Goal: Book appointment/travel/reservation

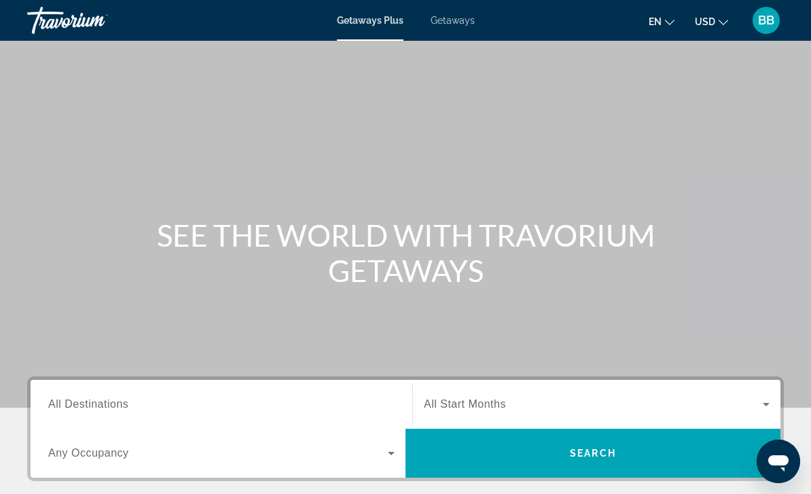
click at [327, 399] on input "Destination All Destinations" at bounding box center [221, 404] width 346 height 16
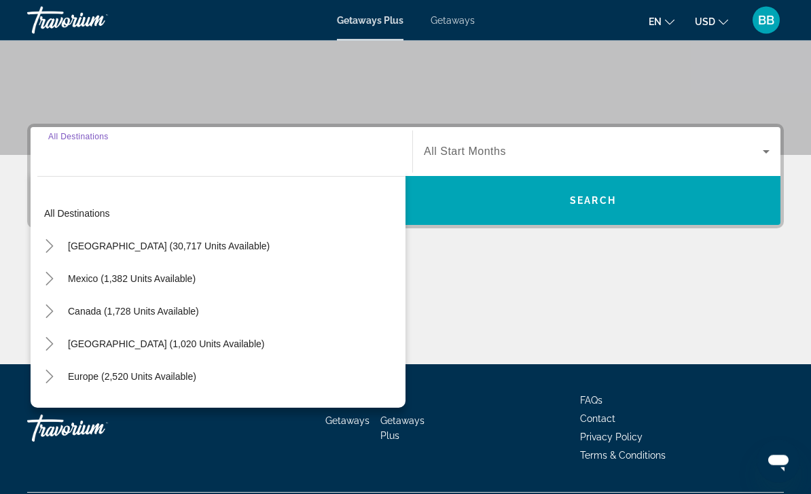
scroll to position [289, 0]
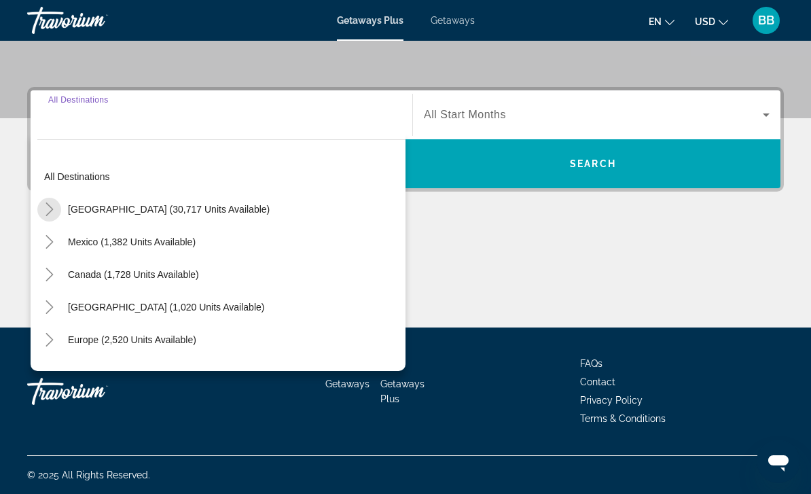
click at [58, 208] on mat-icon "Toggle United States (30,717 units available)" at bounding box center [49, 210] width 24 height 24
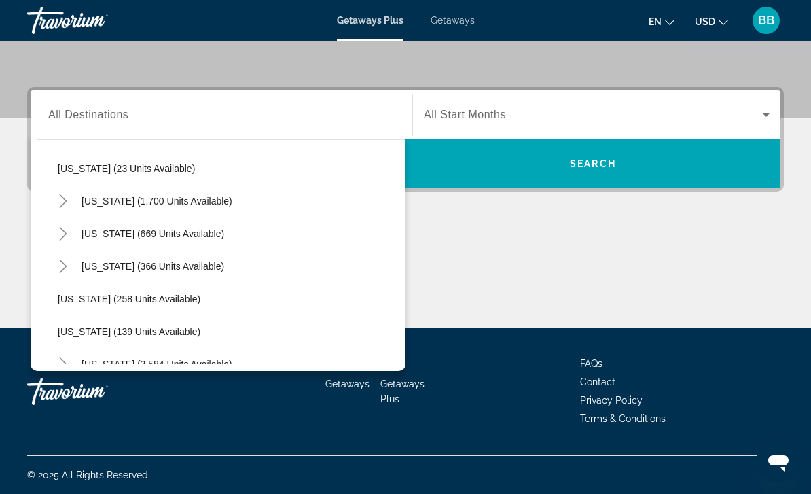
scroll to position [952, 0]
click at [189, 235] on span "[US_STATE] (669 units available)" at bounding box center [152, 234] width 143 height 11
type input "**********"
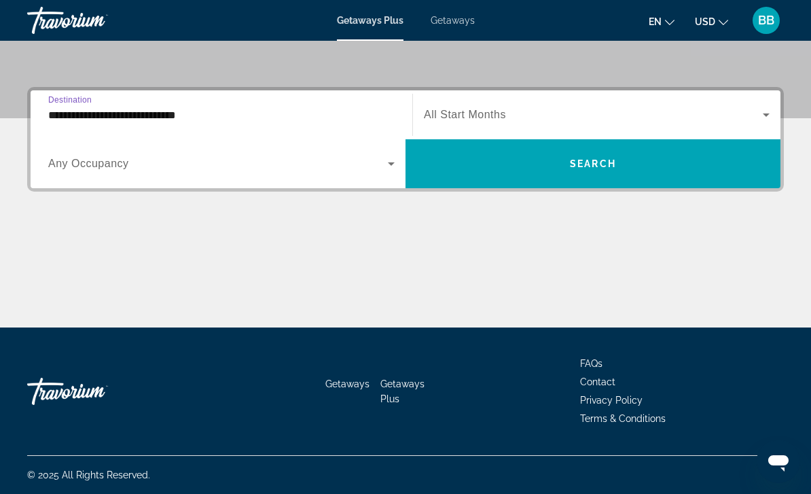
click at [543, 168] on span "Search widget" at bounding box center [592, 163] width 375 height 33
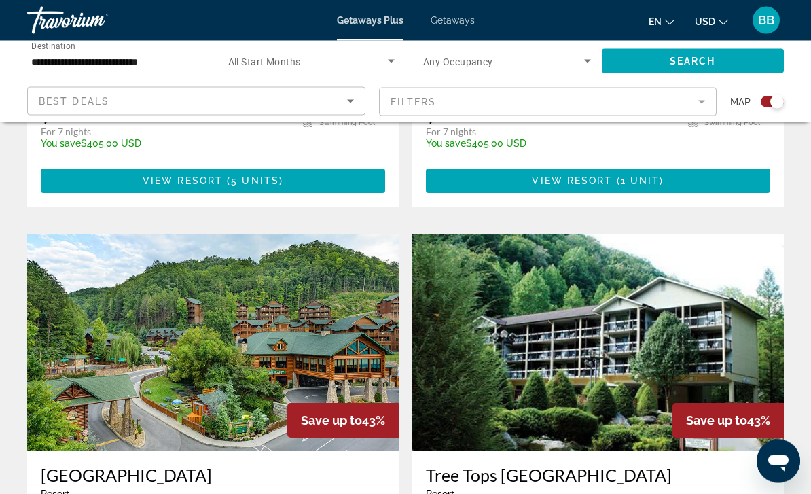
scroll to position [1312, 0]
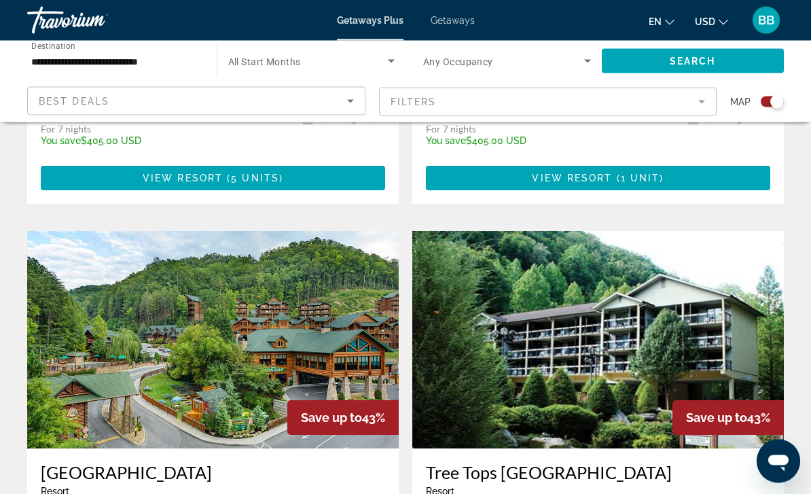
click at [159, 64] on input "**********" at bounding box center [115, 62] width 168 height 16
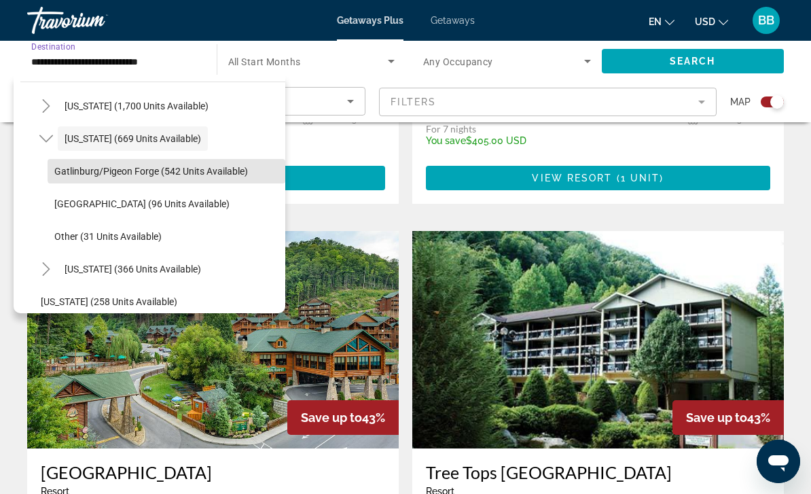
scroll to position [1006, 0]
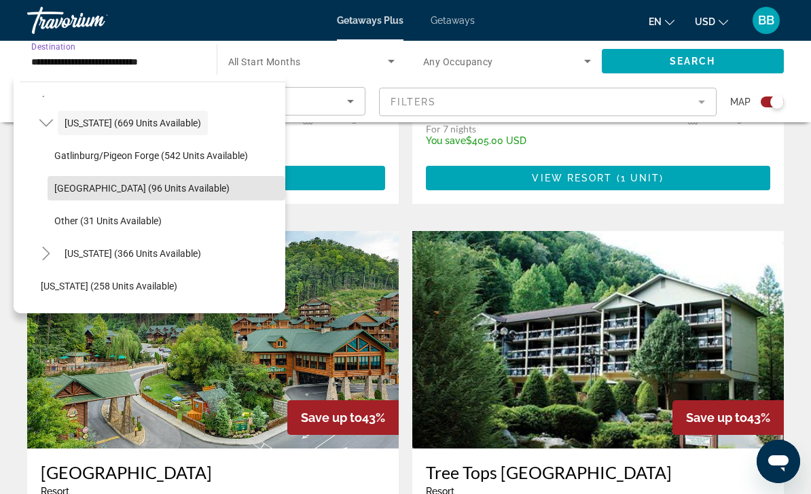
click at [163, 190] on span "[GEOGRAPHIC_DATA] (96 units available)" at bounding box center [141, 188] width 175 height 11
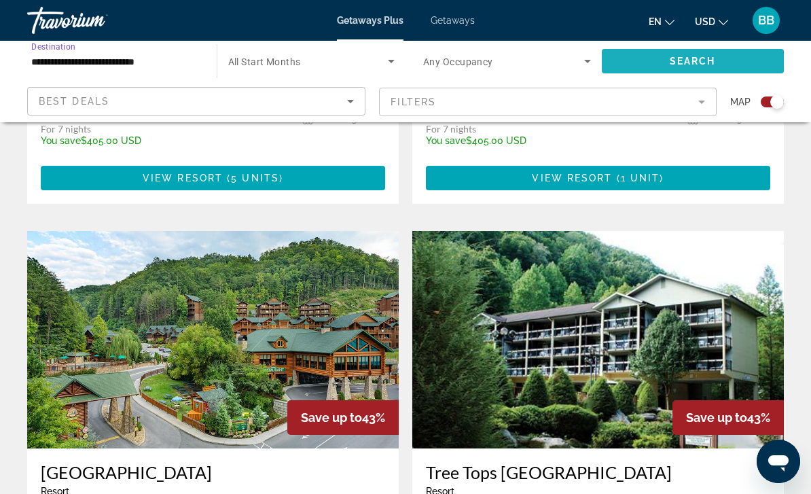
click at [711, 63] on span "Search" at bounding box center [692, 61] width 46 height 11
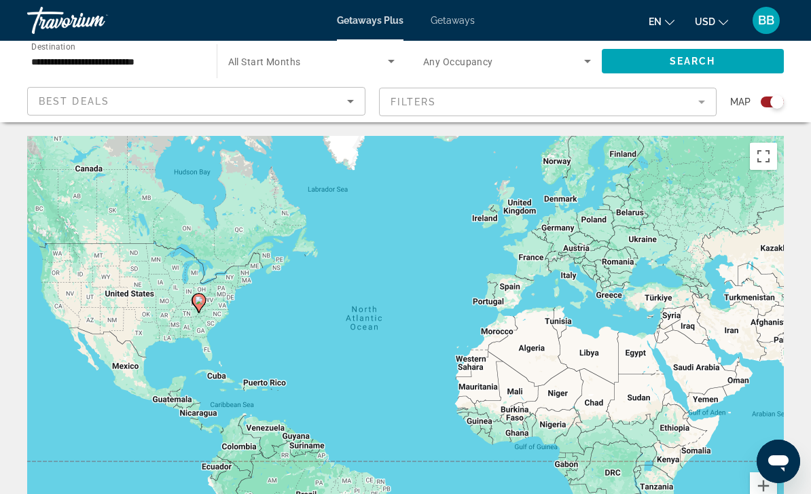
click at [150, 67] on input "**********" at bounding box center [115, 62] width 168 height 16
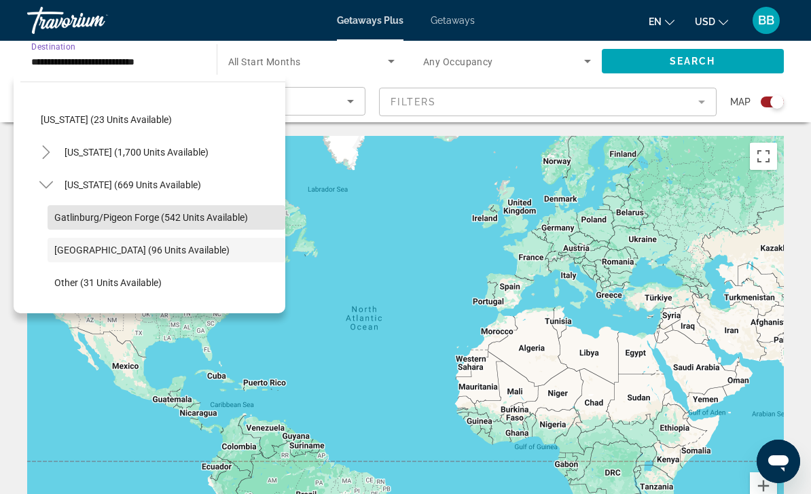
scroll to position [944, 0]
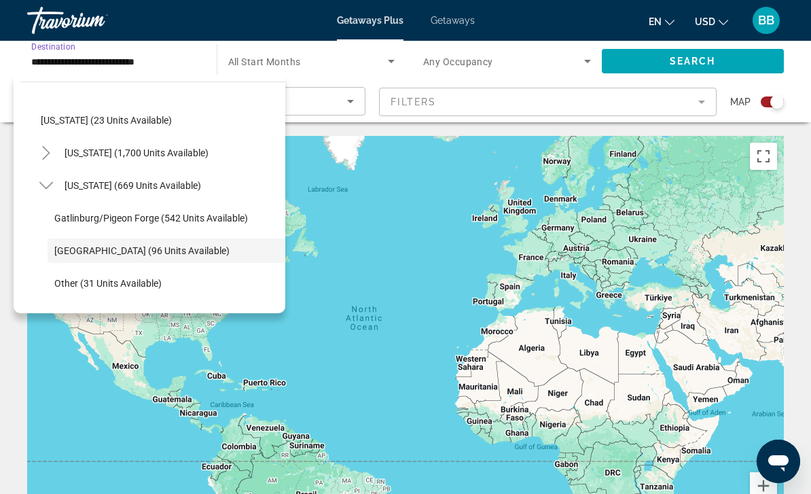
click at [162, 142] on span "Search widget" at bounding box center [136, 152] width 157 height 33
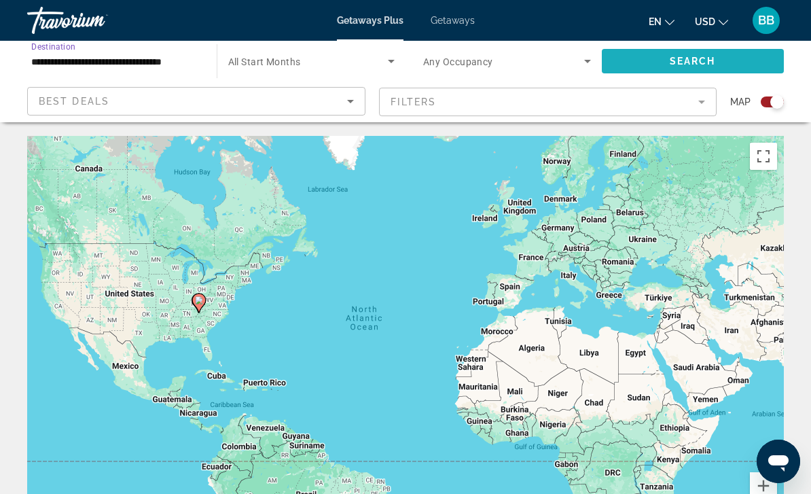
click at [666, 51] on span "Search widget" at bounding box center [692, 61] width 183 height 33
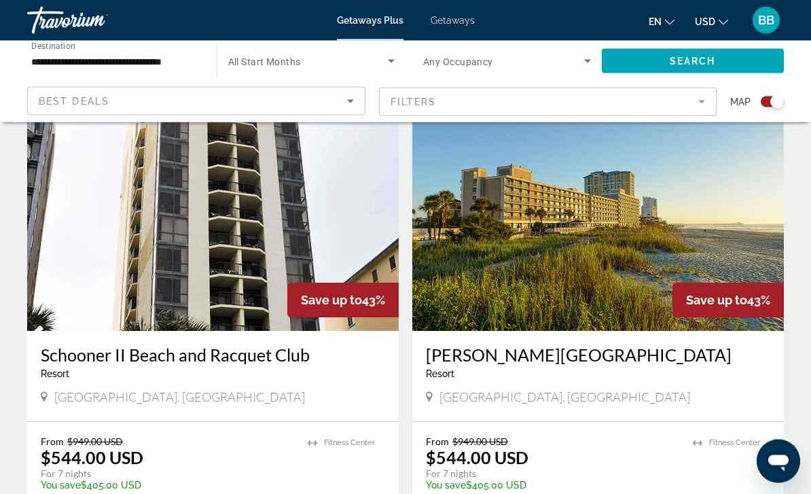
scroll to position [939, 0]
click at [174, 60] on input "**********" at bounding box center [115, 62] width 168 height 16
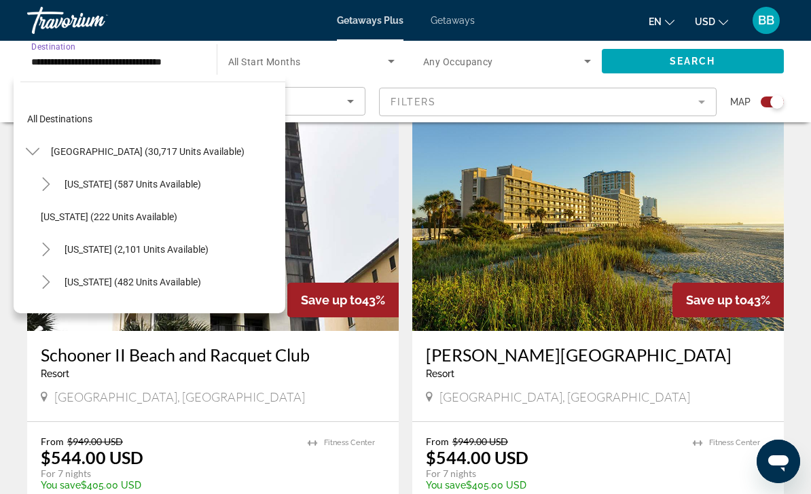
scroll to position [0, 0]
click at [41, 141] on mat-icon "Toggle United States (30,717 units available)" at bounding box center [32, 152] width 24 height 24
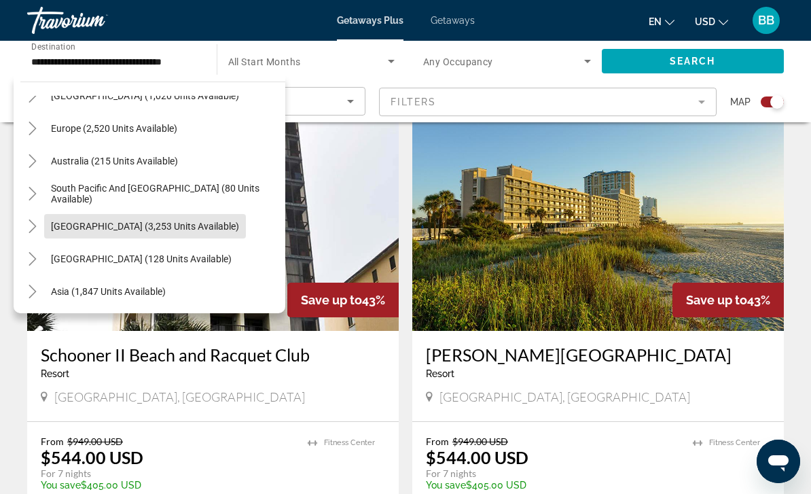
scroll to position [155, 0]
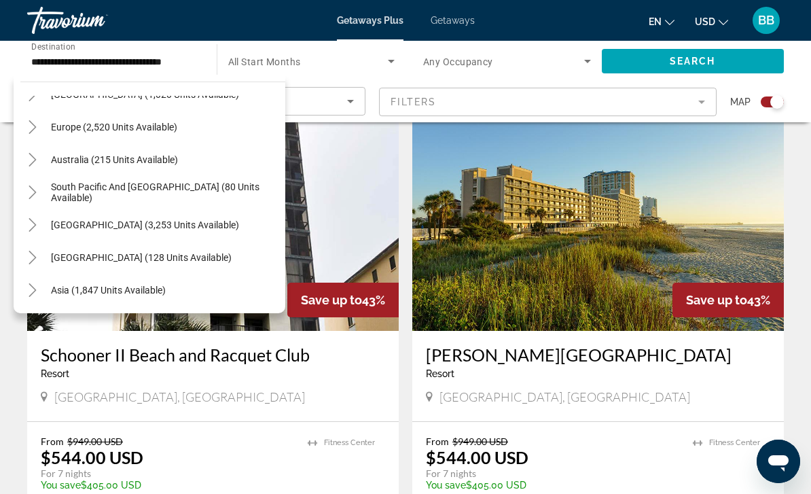
click at [107, 235] on span "Search widget" at bounding box center [145, 224] width 202 height 33
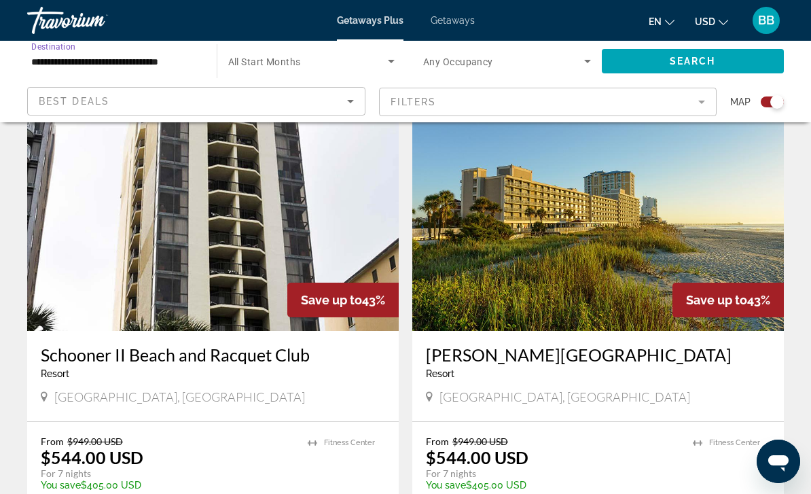
click at [641, 68] on span "Search widget" at bounding box center [692, 61] width 183 height 33
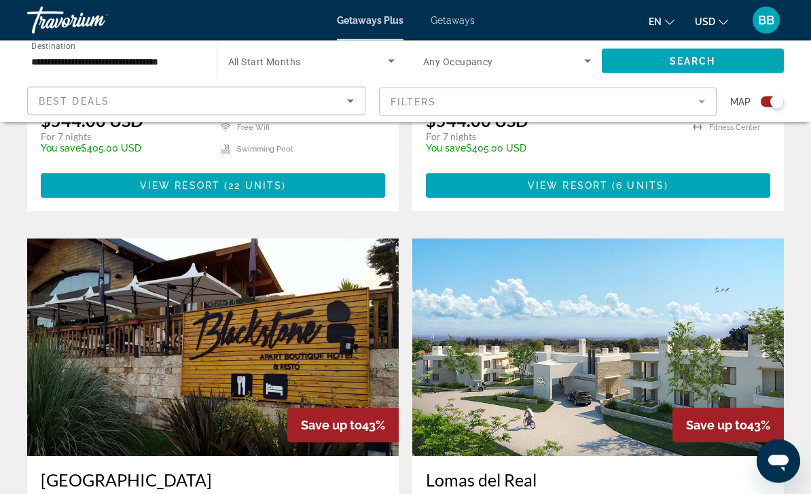
scroll to position [1752, 0]
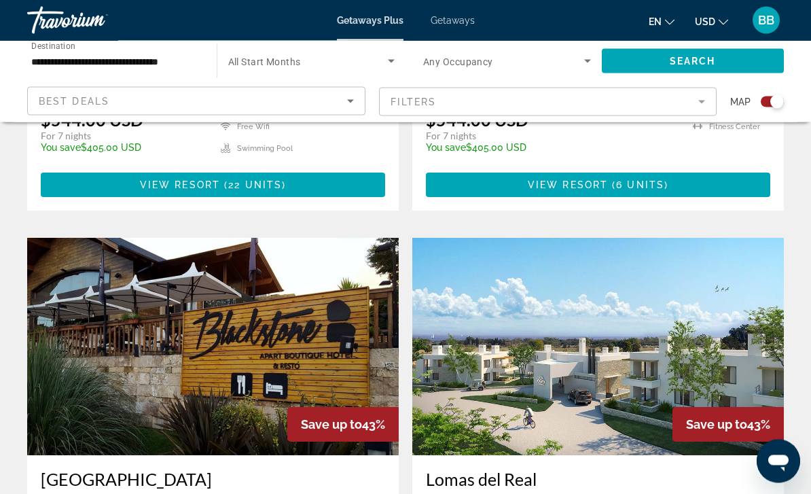
click at [343, 100] on icon "Sort by" at bounding box center [350, 101] width 16 height 16
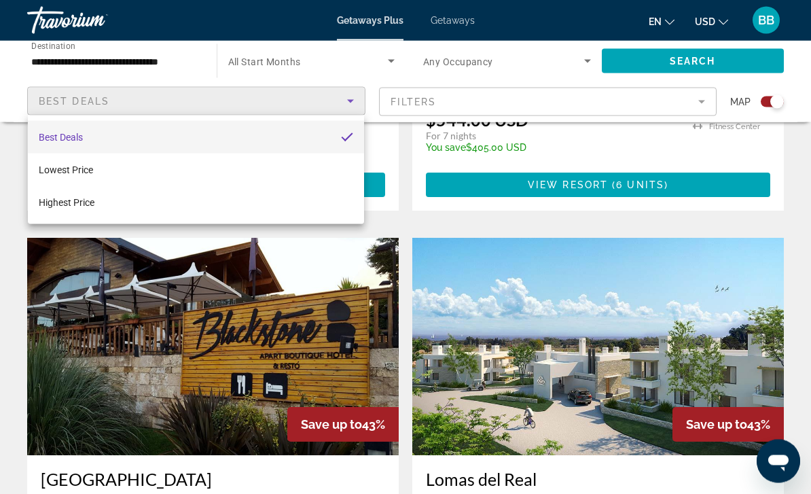
scroll to position [1753, 0]
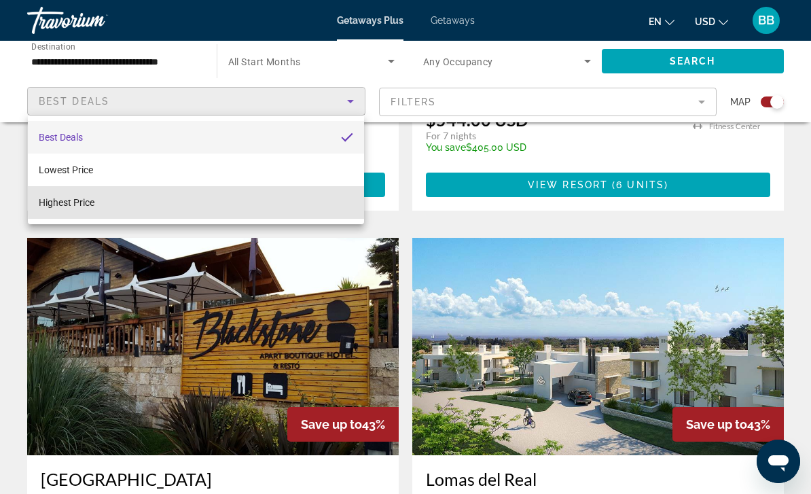
click at [254, 199] on mat-option "Highest Price" at bounding box center [196, 202] width 336 height 33
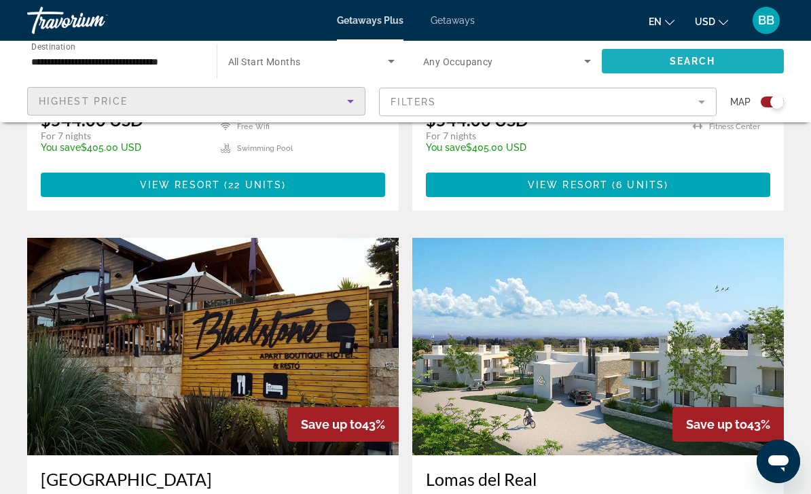
click at [694, 61] on span "Search" at bounding box center [692, 61] width 46 height 11
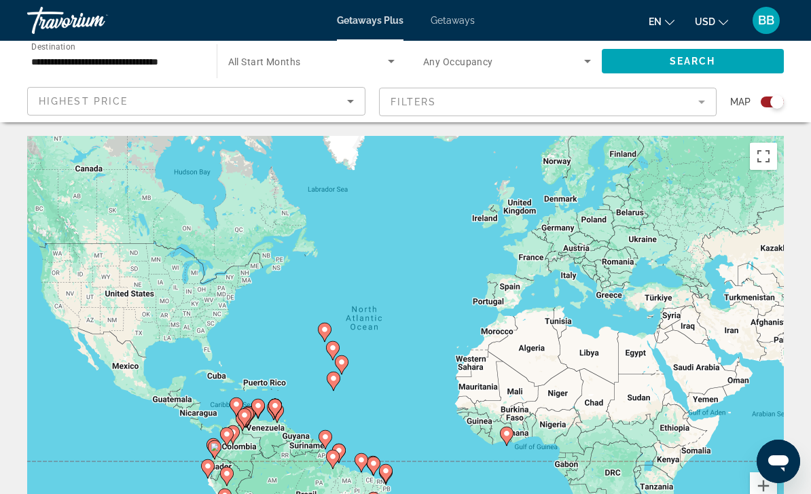
click at [151, 56] on input "**********" at bounding box center [115, 62] width 168 height 16
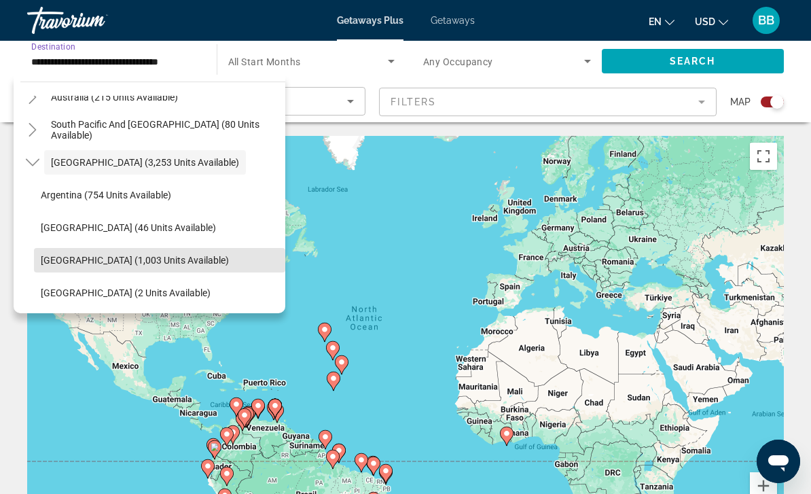
scroll to position [199, 0]
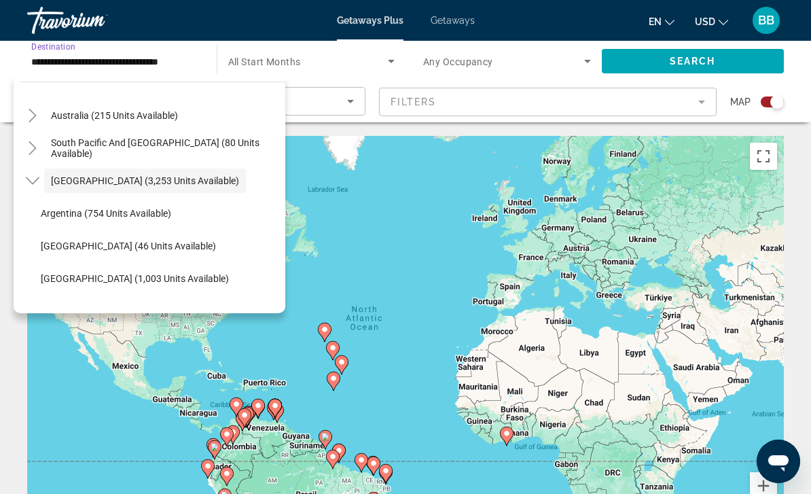
click at [36, 177] on icon "Toggle South America (3,253 units available)" at bounding box center [33, 181] width 14 height 14
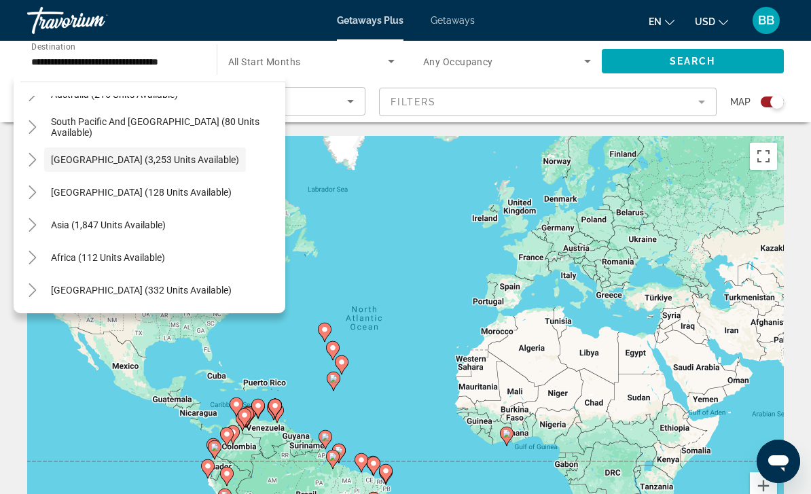
scroll to position [220, 0]
click at [121, 190] on span "[GEOGRAPHIC_DATA] (128 units available)" at bounding box center [141, 192] width 181 height 11
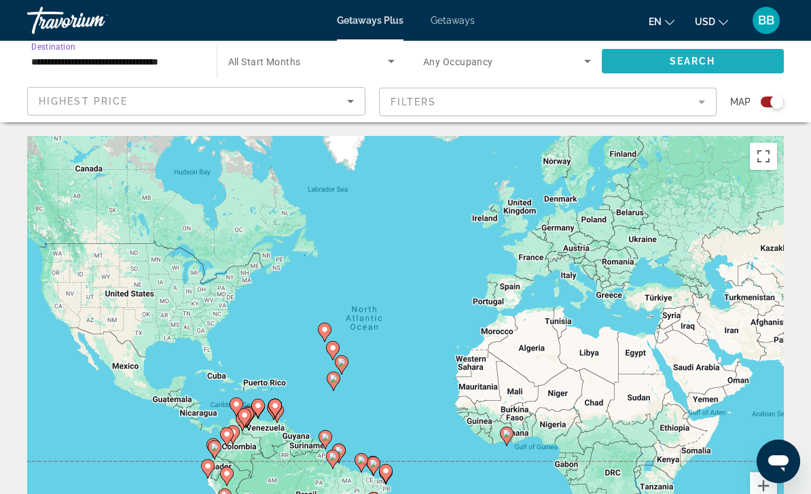
click at [663, 63] on span "Search widget" at bounding box center [692, 61] width 183 height 33
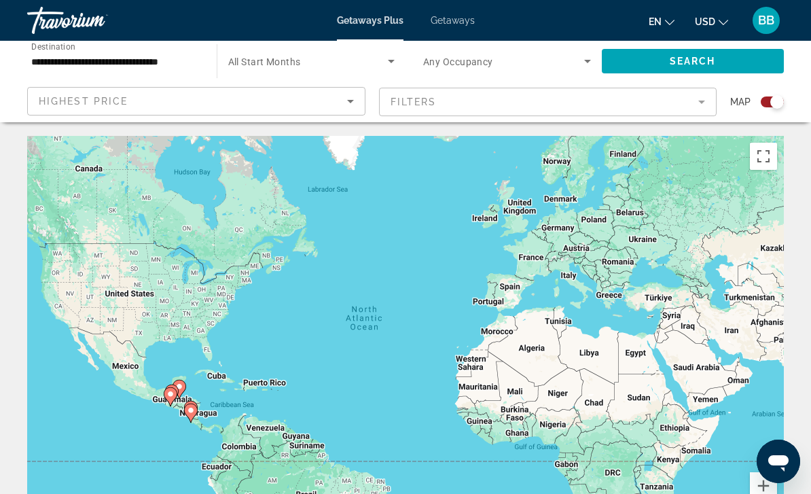
click at [157, 54] on input "**********" at bounding box center [115, 62] width 168 height 16
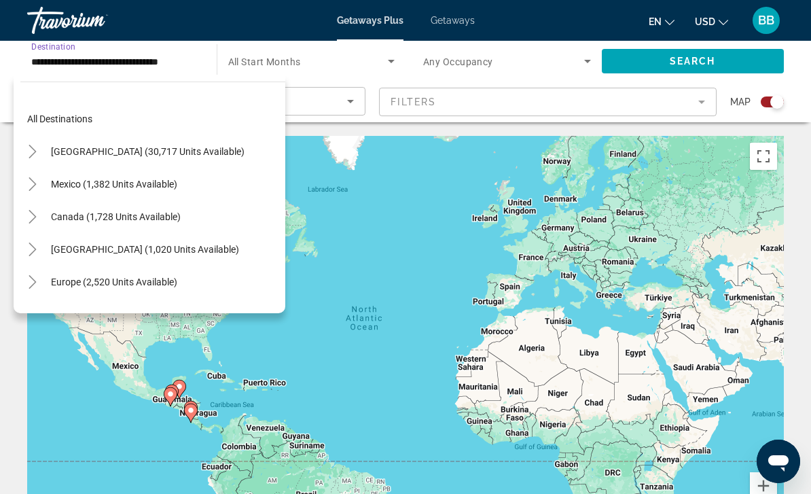
scroll to position [211, 0]
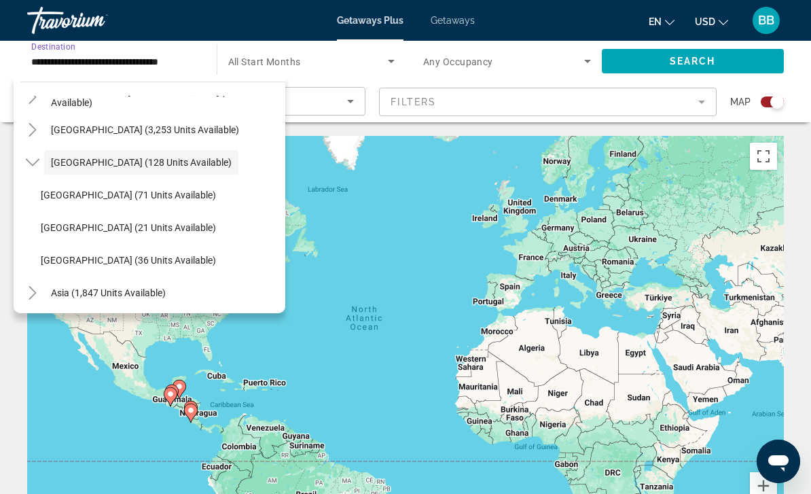
click at [41, 163] on mat-icon "Toggle Central America (128 units available)" at bounding box center [32, 163] width 24 height 24
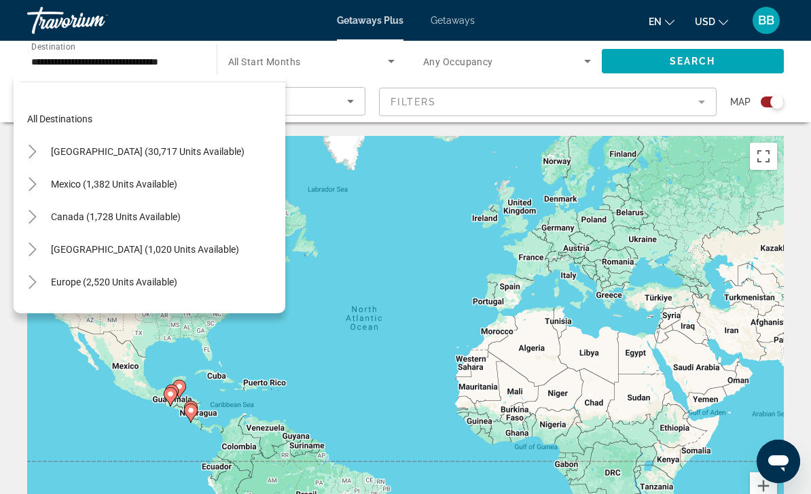
scroll to position [0, 0]
click at [47, 153] on span "Search widget" at bounding box center [147, 151] width 207 height 33
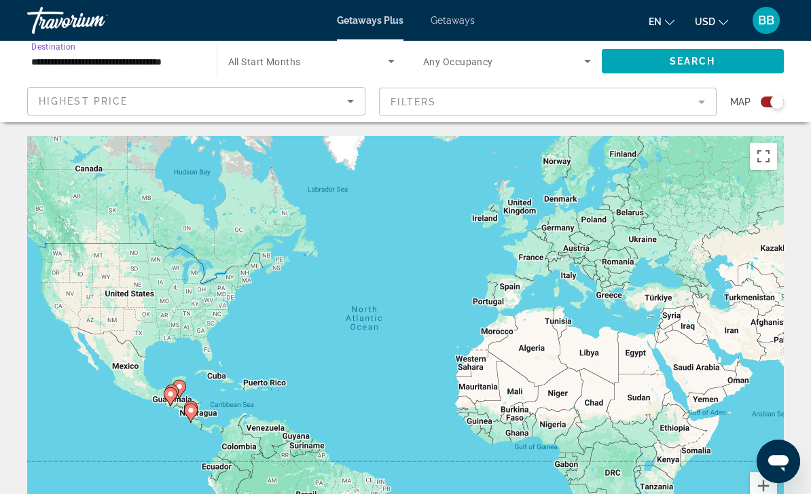
click at [126, 62] on input "**********" at bounding box center [115, 62] width 168 height 16
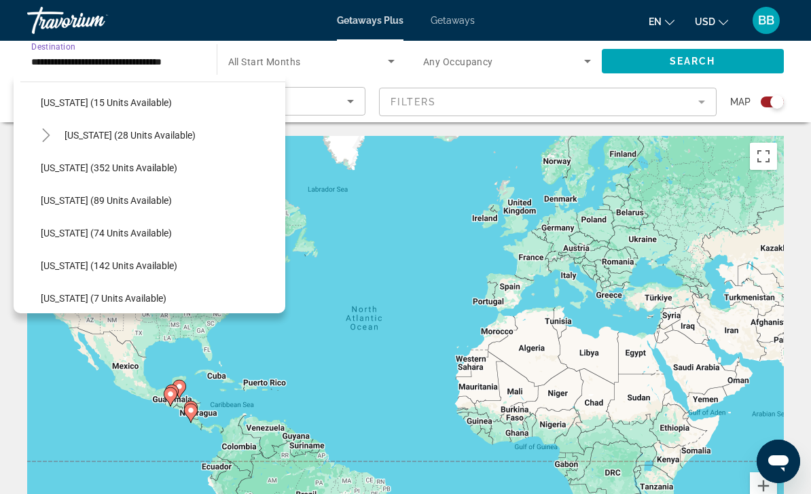
scroll to position [244, 0]
click at [79, 134] on span "[US_STATE] (28 units available)" at bounding box center [129, 135] width 131 height 11
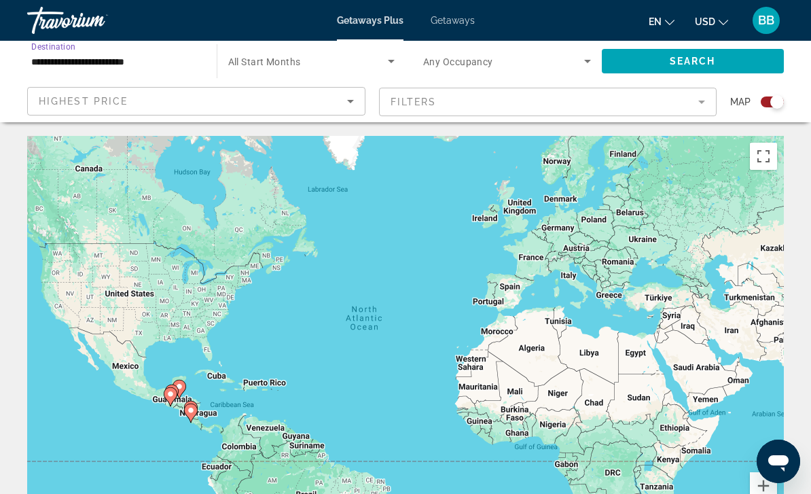
click at [652, 62] on span "Search widget" at bounding box center [692, 61] width 183 height 33
click at [151, 56] on input "**********" at bounding box center [115, 62] width 168 height 16
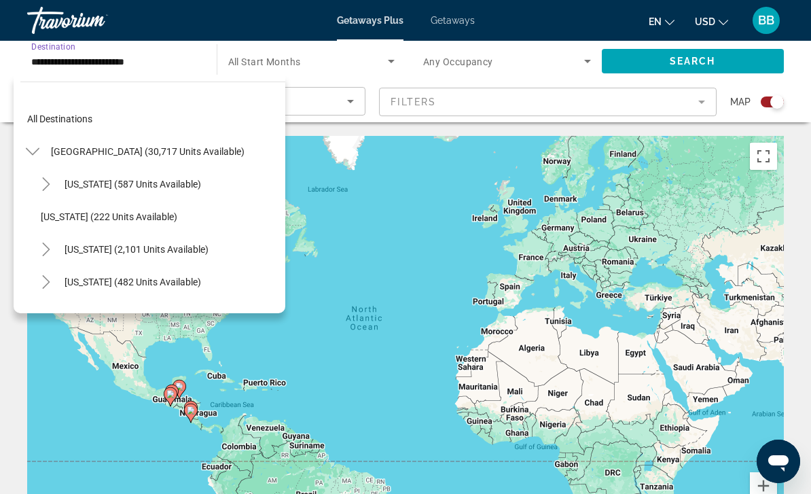
scroll to position [179, 0]
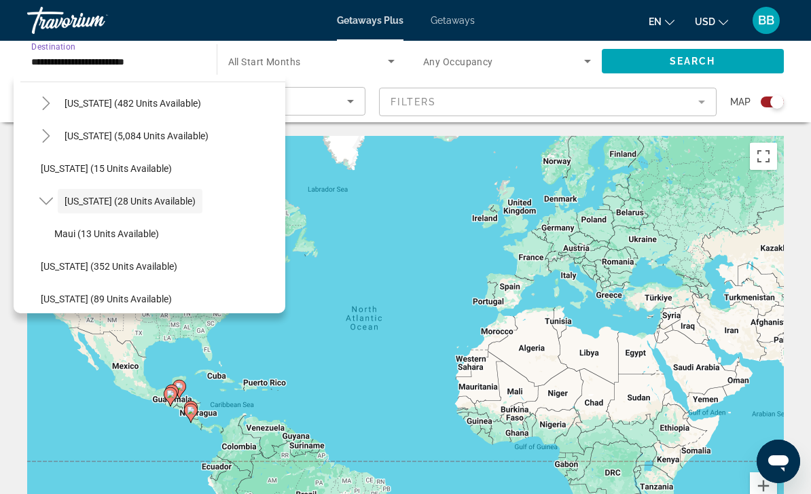
click at [130, 230] on span "Maui (13 units available)" at bounding box center [106, 233] width 105 height 11
type input "**********"
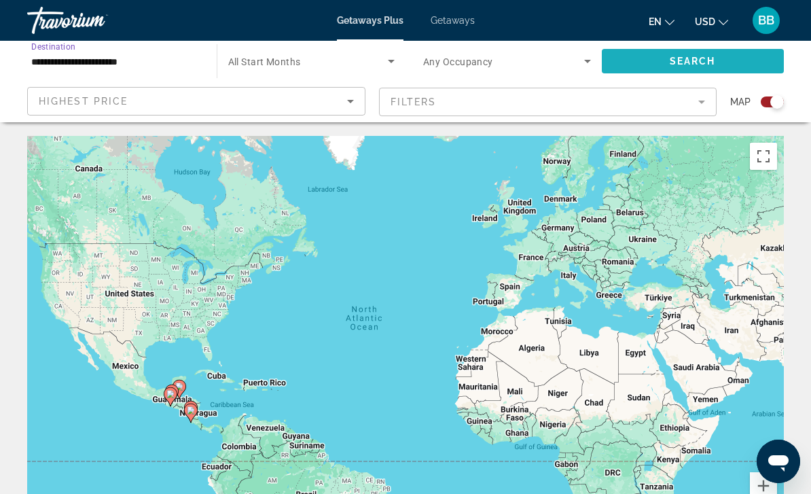
click at [690, 67] on span "Search widget" at bounding box center [692, 61] width 183 height 33
click at [140, 59] on input "**********" at bounding box center [115, 62] width 168 height 16
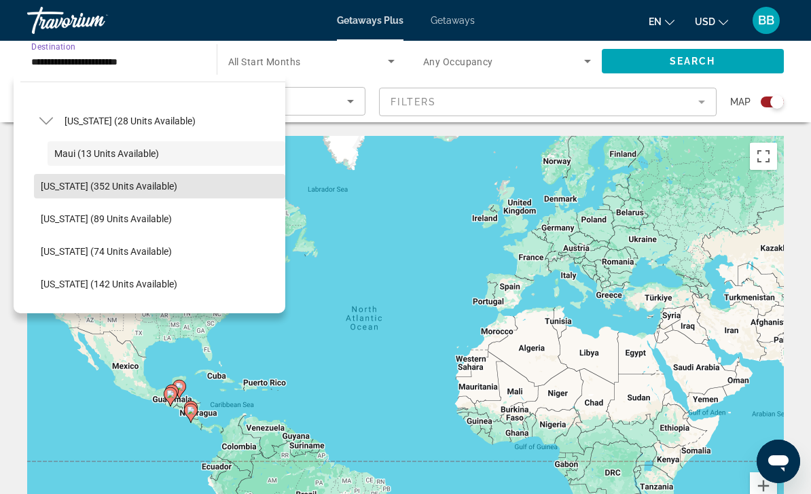
scroll to position [261, 0]
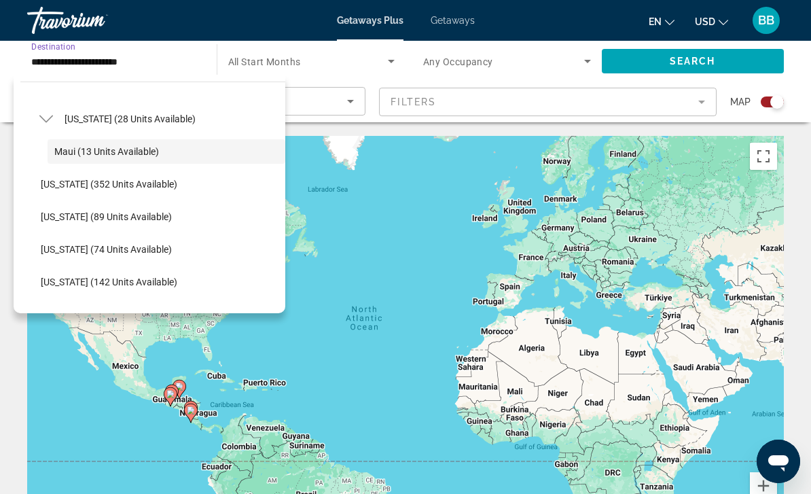
click at [458, 26] on span "Getaways" at bounding box center [452, 20] width 44 height 11
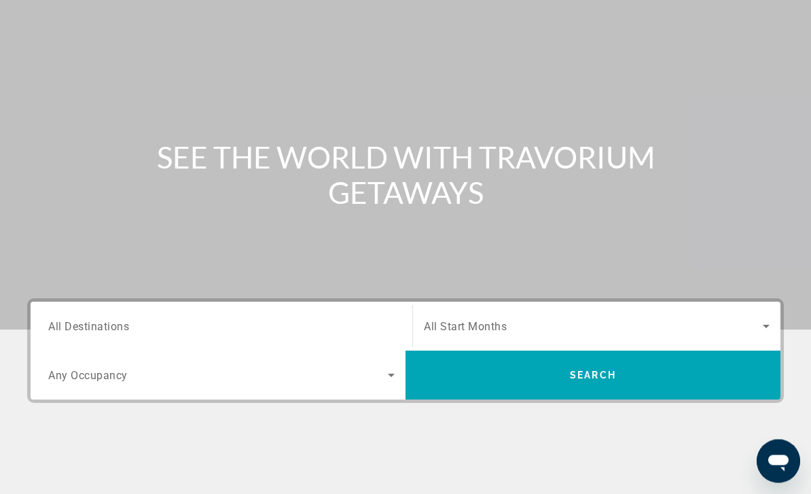
scroll to position [246, 0]
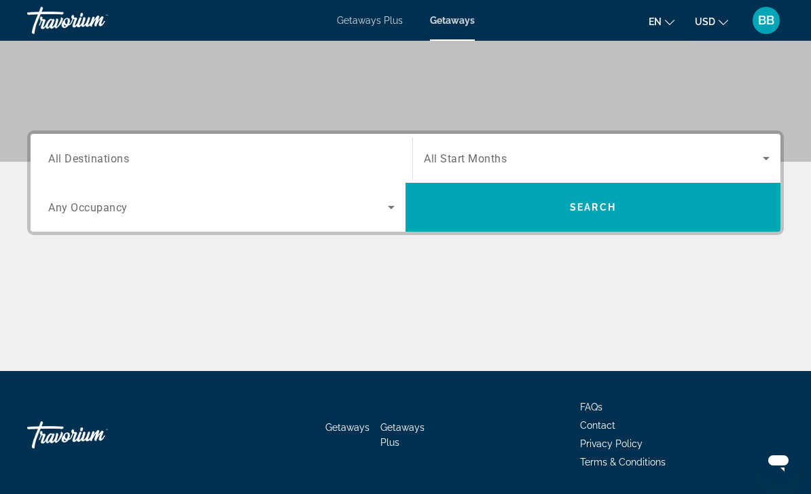
click at [354, 143] on div "Search widget" at bounding box center [221, 158] width 346 height 39
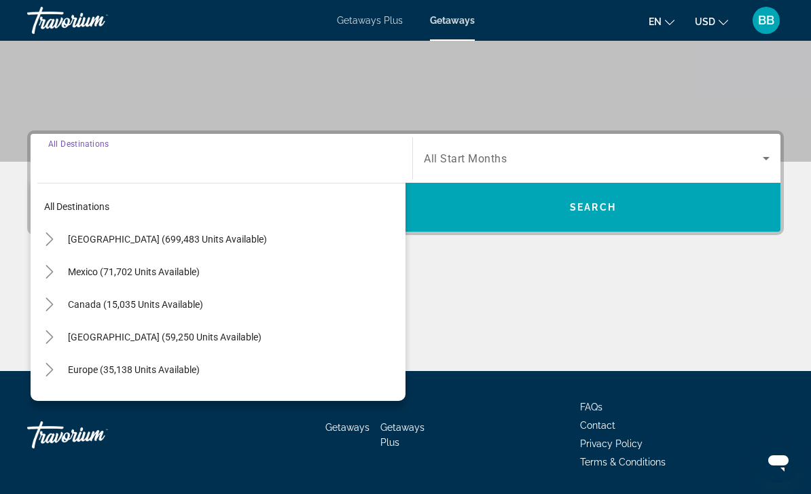
click at [166, 237] on span "[GEOGRAPHIC_DATA] (699,483 units available)" at bounding box center [167, 239] width 199 height 11
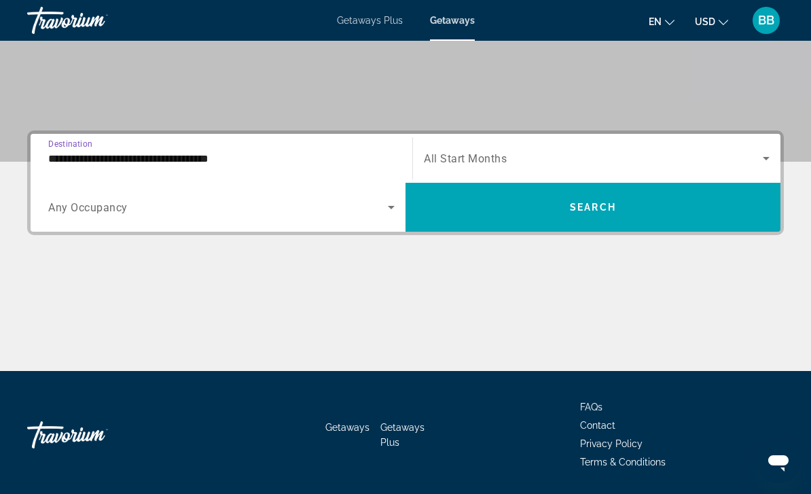
click at [143, 158] on input "**********" at bounding box center [221, 159] width 346 height 16
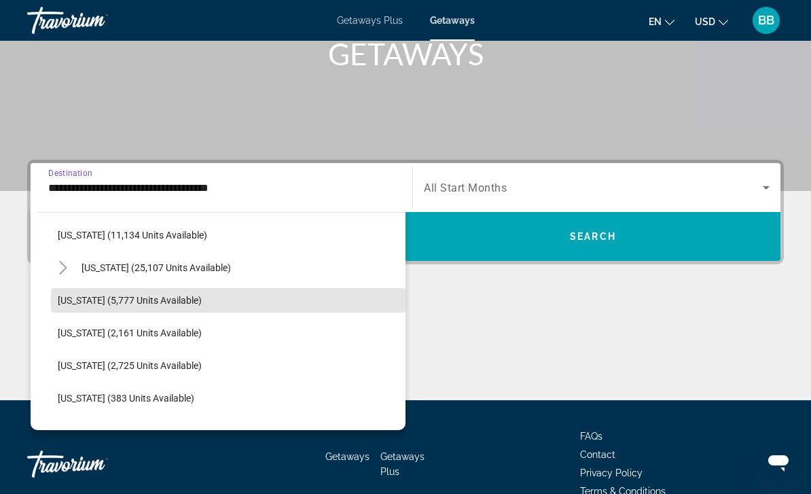
scroll to position [295, 0]
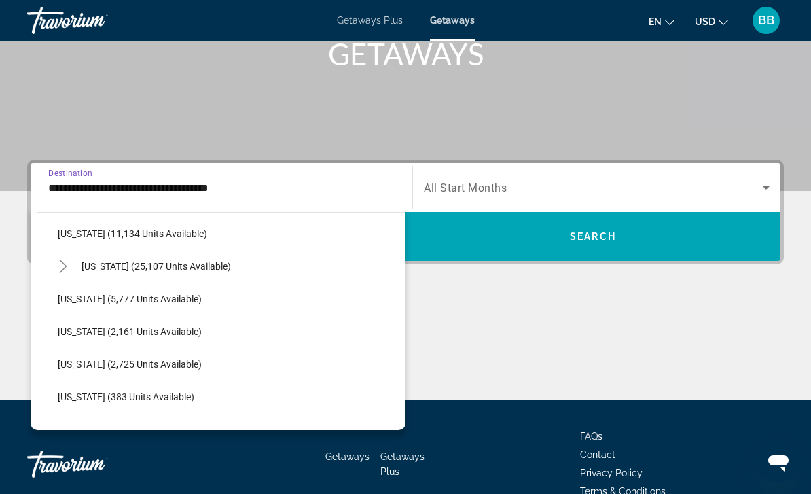
click at [154, 266] on span "[US_STATE] (25,107 units available)" at bounding box center [155, 266] width 149 height 11
type input "**********"
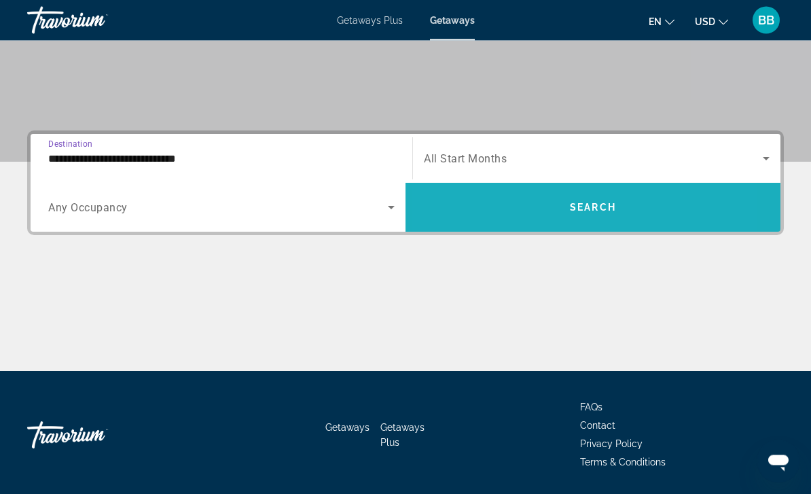
scroll to position [18, 0]
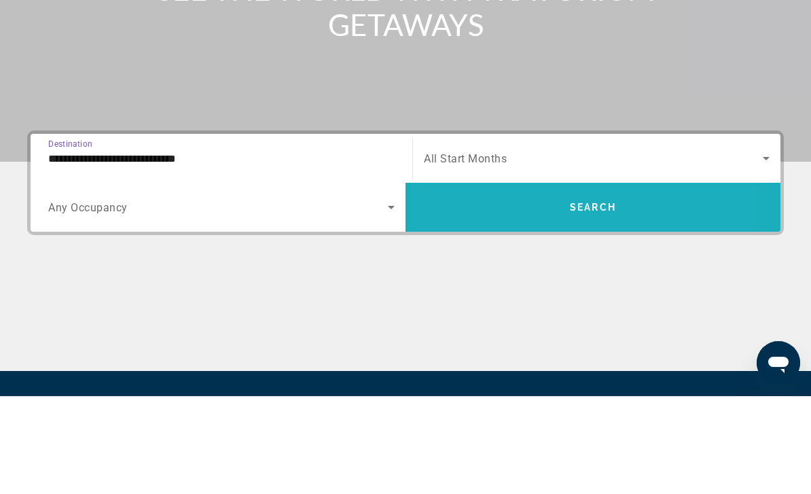
click at [510, 289] on span "Search widget" at bounding box center [592, 305] width 375 height 33
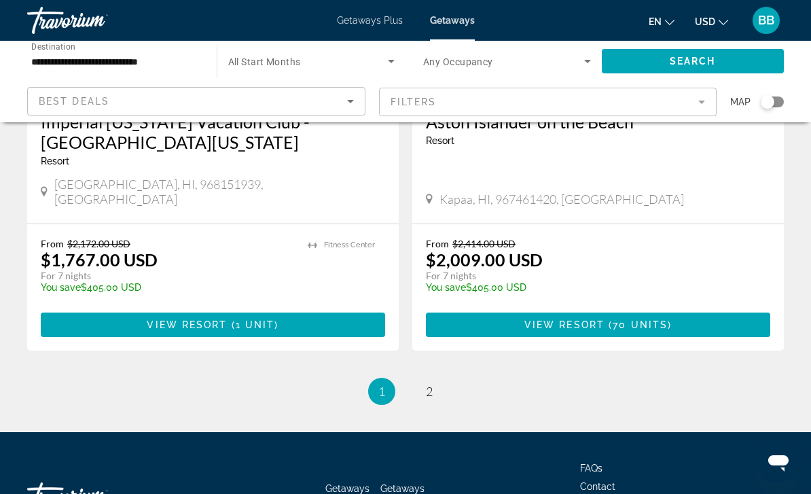
scroll to position [2644, 0]
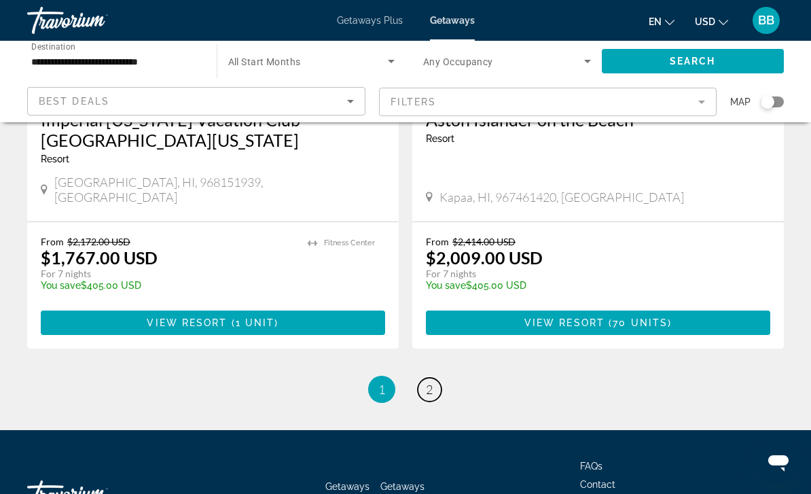
click at [428, 377] on link "page 2" at bounding box center [429, 389] width 24 height 24
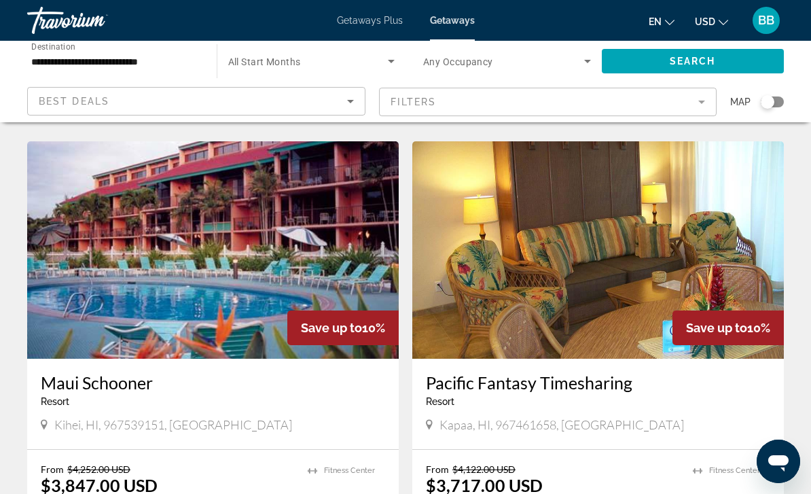
scroll to position [1436, 0]
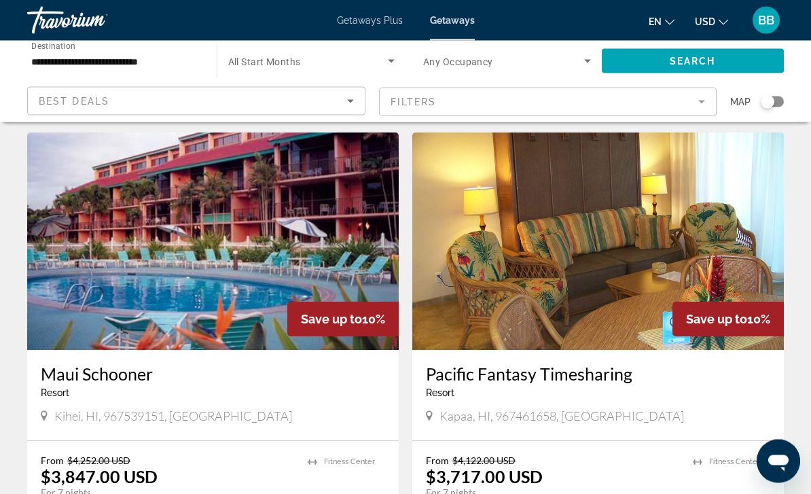
click at [371, 22] on span "Getaways Plus" at bounding box center [370, 20] width 66 height 11
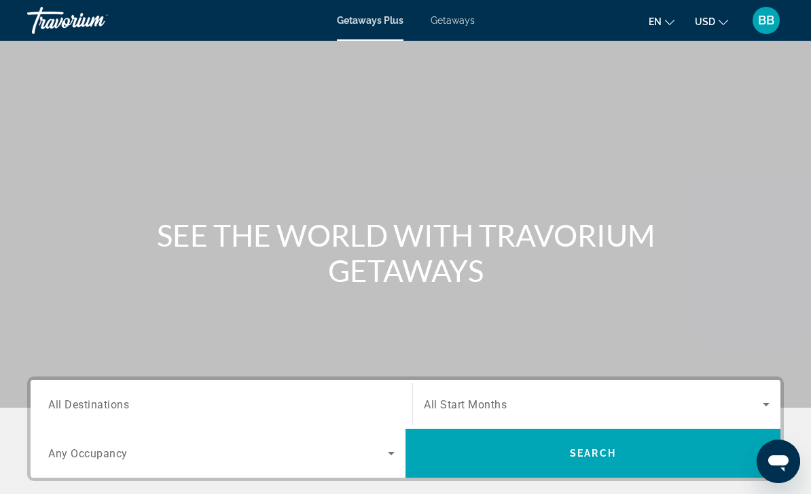
click at [280, 410] on input "Destination All Destinations" at bounding box center [221, 404] width 346 height 16
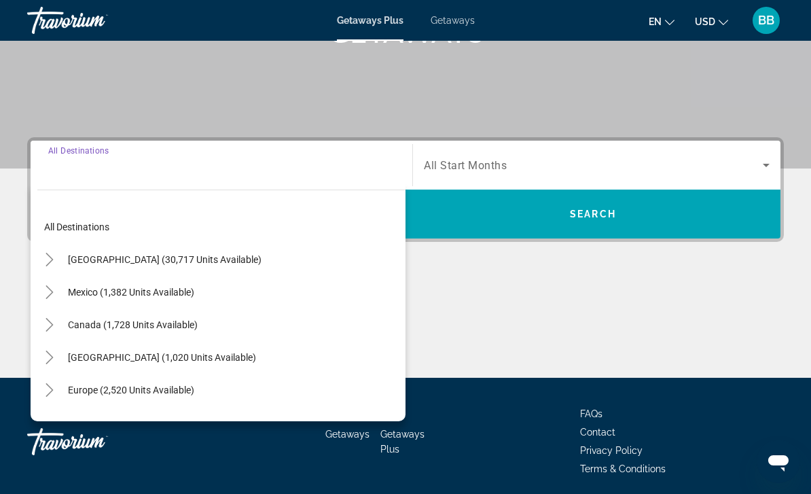
scroll to position [246, 0]
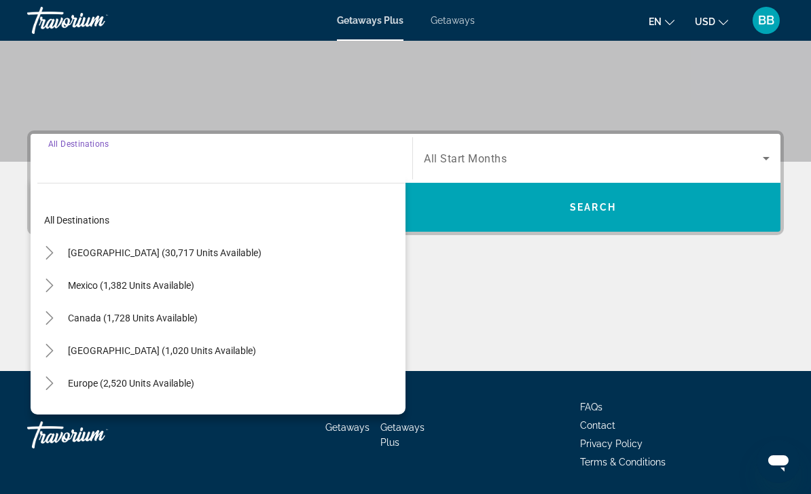
click at [52, 256] on icon "Toggle United States (30,717 units available)" at bounding box center [50, 253] width 14 height 14
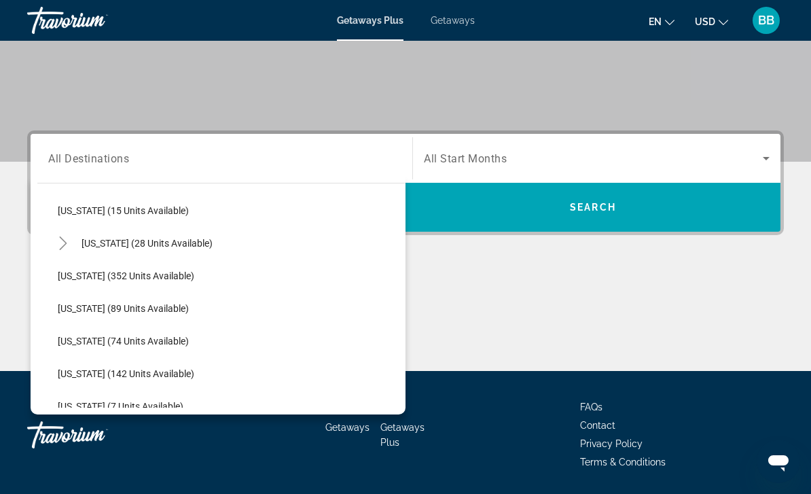
scroll to position [253, 0]
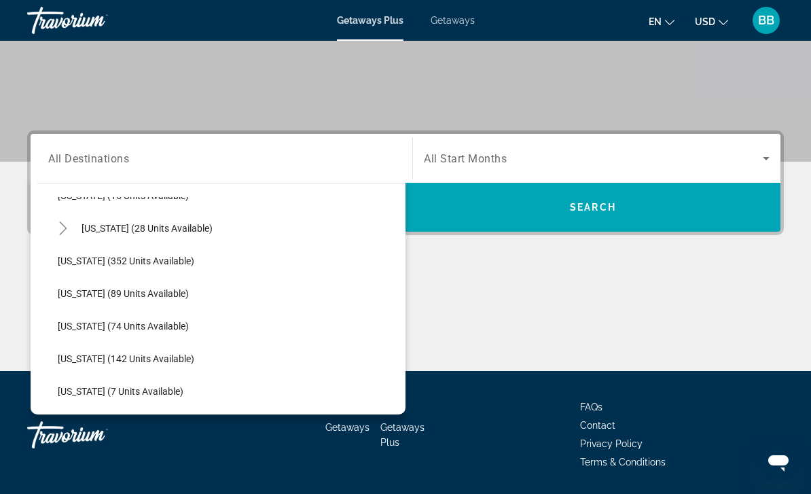
click at [157, 230] on span "[US_STATE] (28 units available)" at bounding box center [146, 228] width 131 height 11
type input "**********"
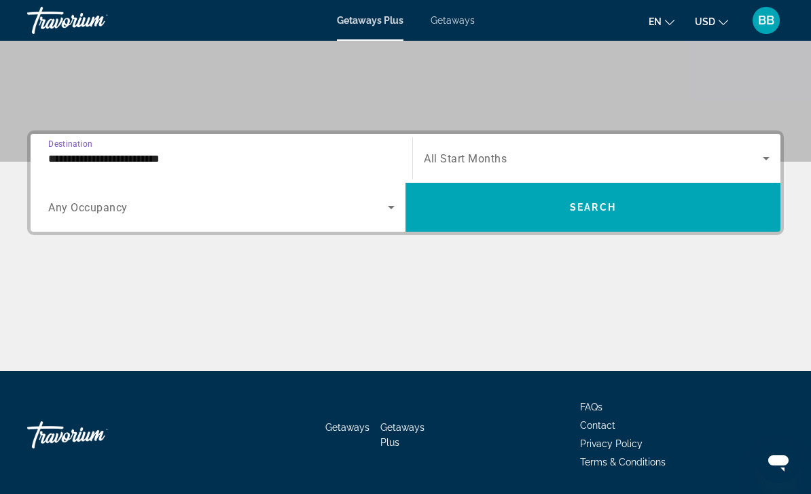
click at [686, 208] on span "Search widget" at bounding box center [592, 207] width 375 height 33
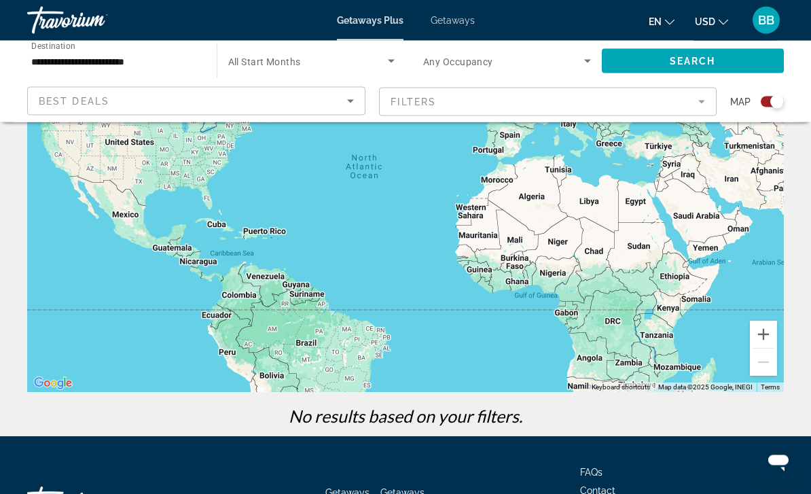
scroll to position [217, 0]
